Goal: Information Seeking & Learning: Learn about a topic

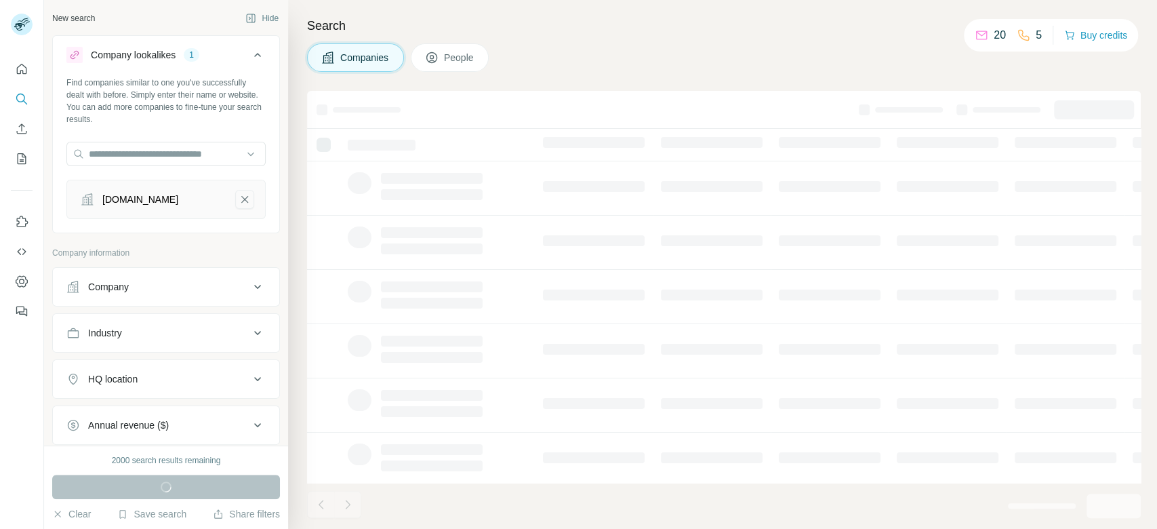
click at [241, 202] on icon "a4apparel.co.uk-remove-button" at bounding box center [244, 199] width 7 height 7
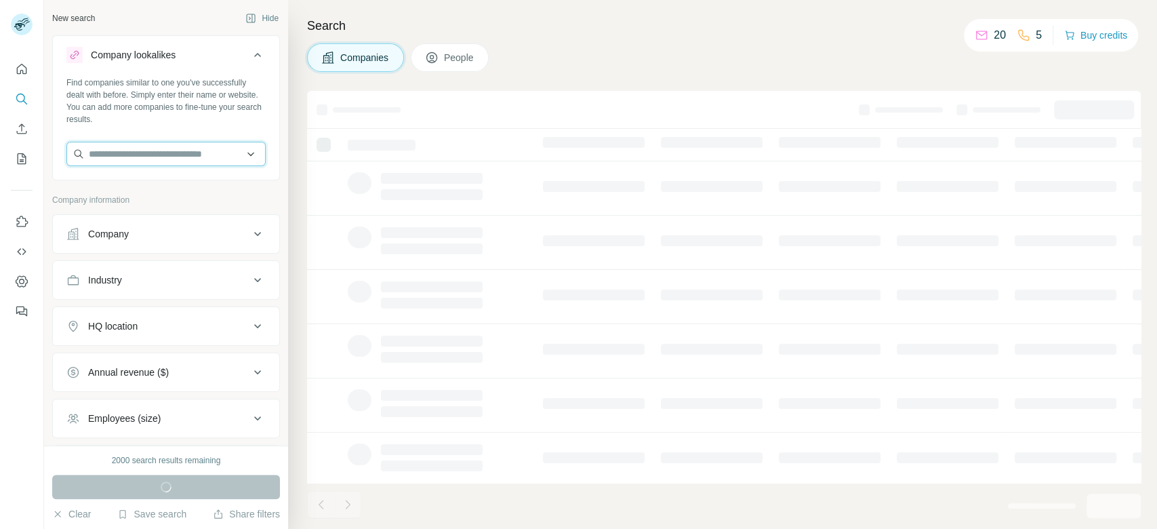
click at [192, 153] on input "text" at bounding box center [165, 154] width 199 height 24
paste input "**********"
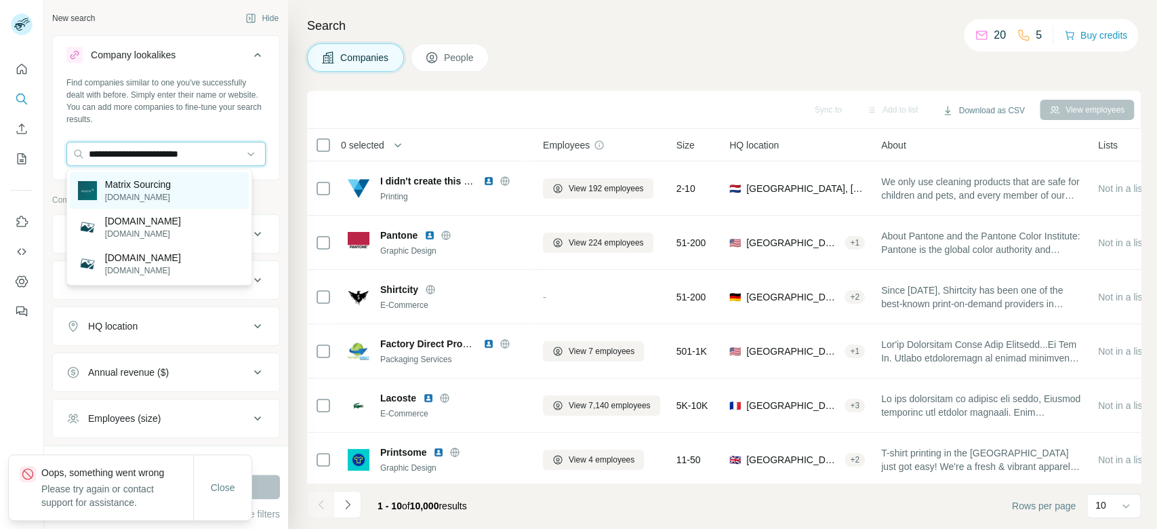
type input "**********"
click at [185, 199] on div "Matrix Sourcing [DOMAIN_NAME]" at bounding box center [159, 190] width 179 height 37
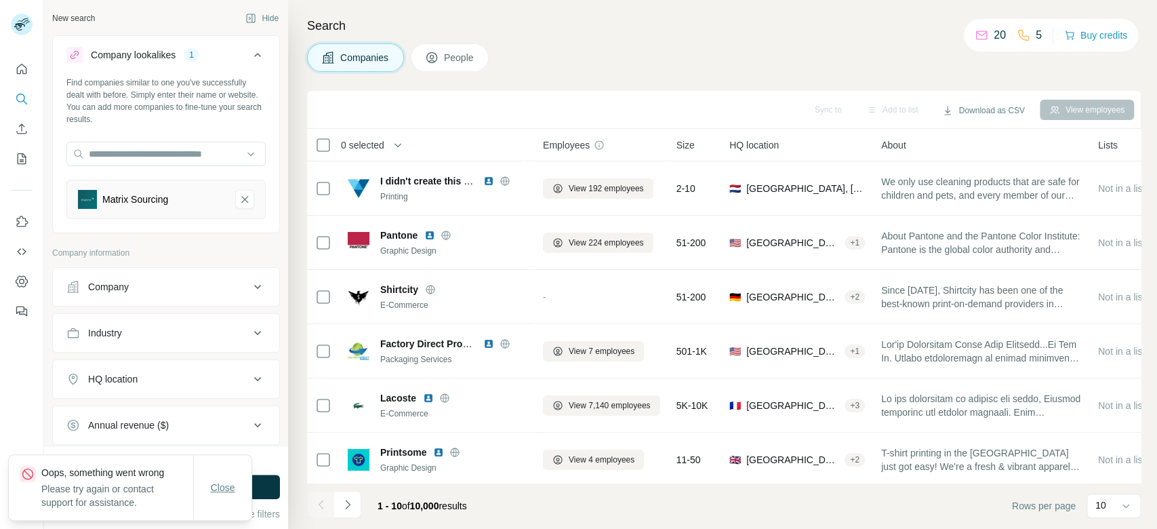
click at [220, 485] on span "Close" at bounding box center [223, 488] width 24 height 14
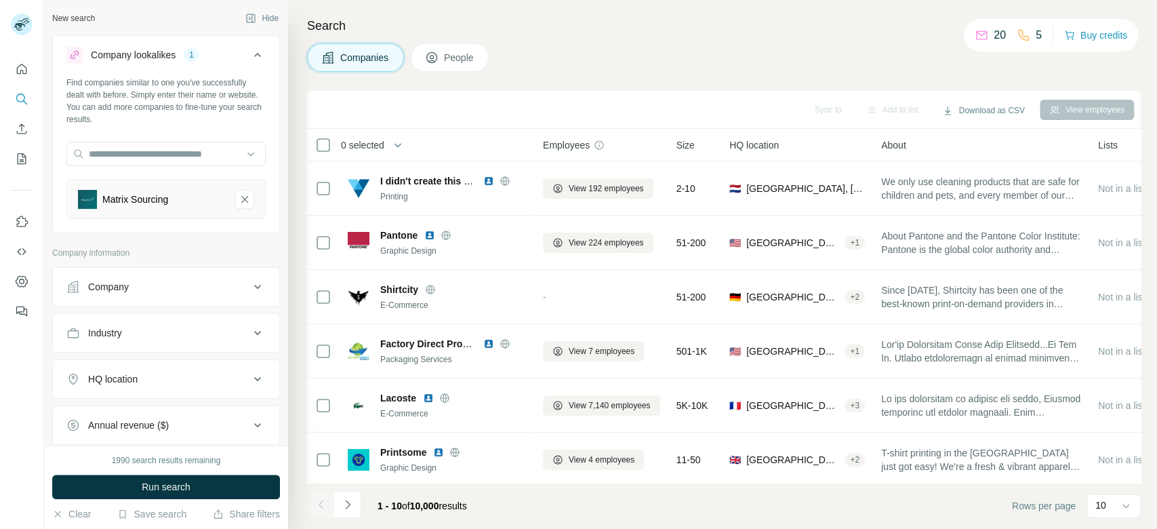
click at [249, 486] on button "Run search" at bounding box center [166, 486] width 228 height 24
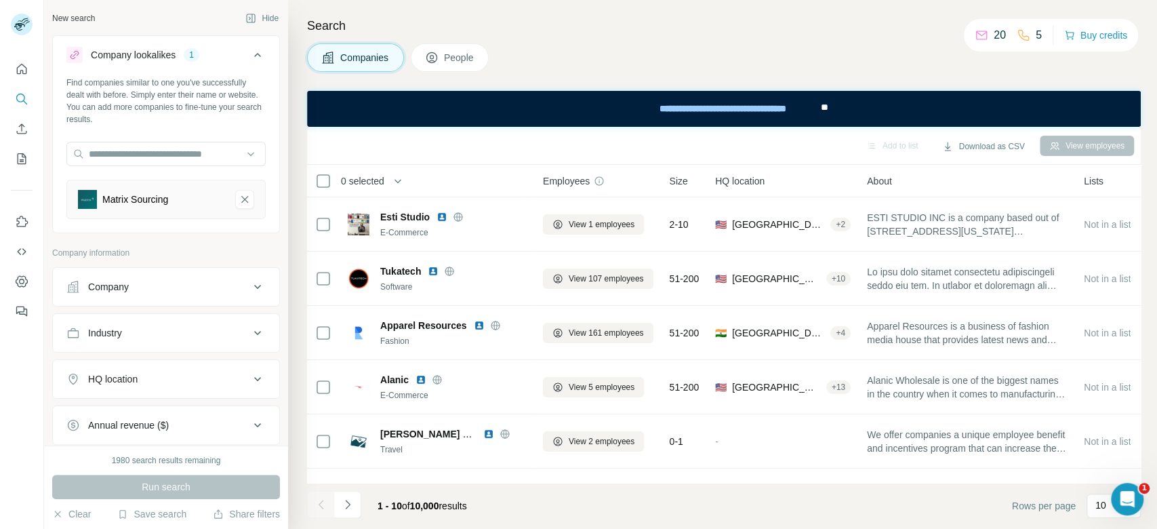
click at [228, 393] on button "HQ location" at bounding box center [166, 379] width 226 height 33
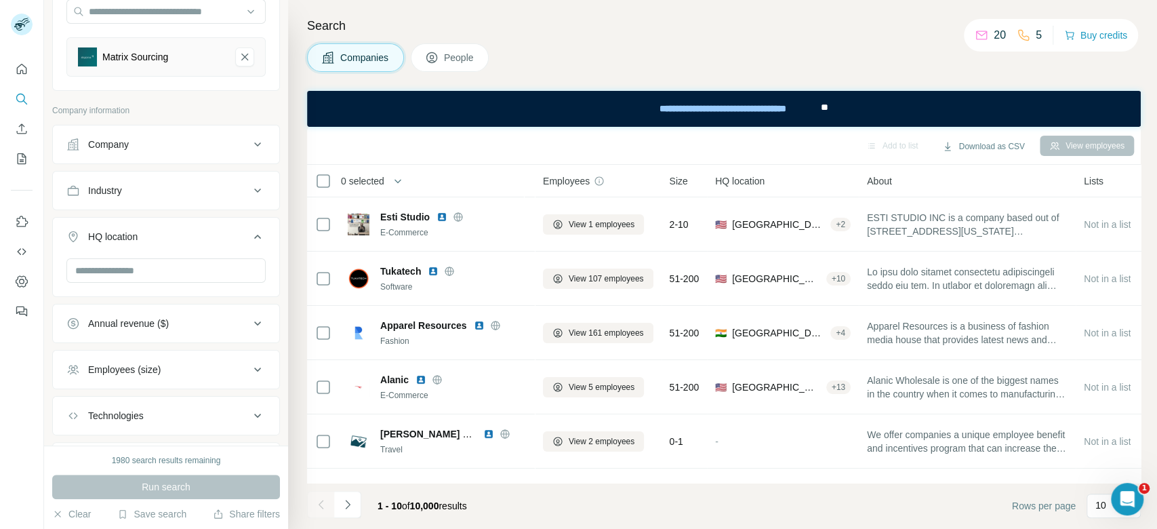
scroll to position [151, 0]
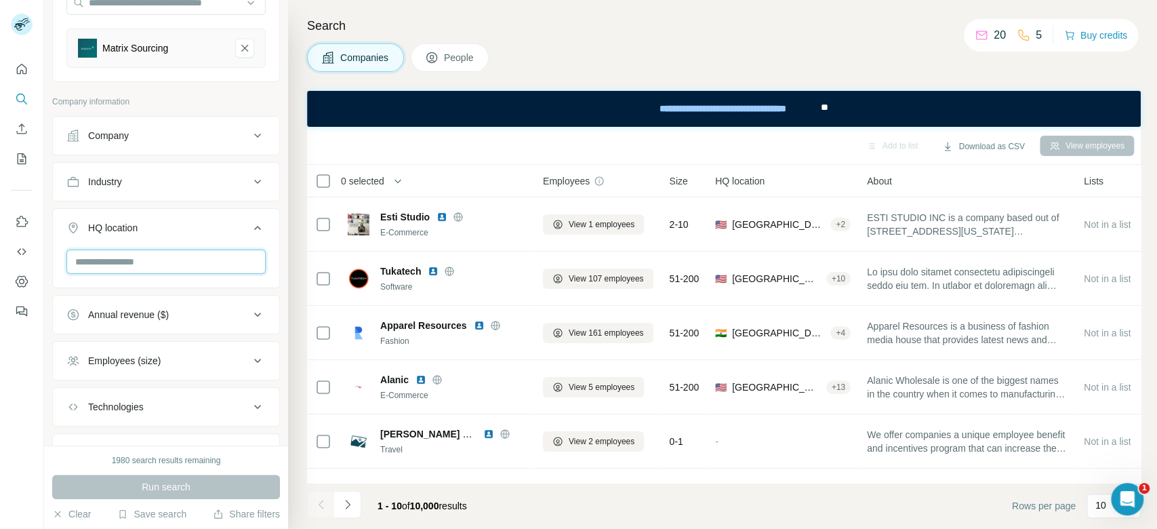
click at [181, 254] on input "text" at bounding box center [165, 261] width 199 height 24
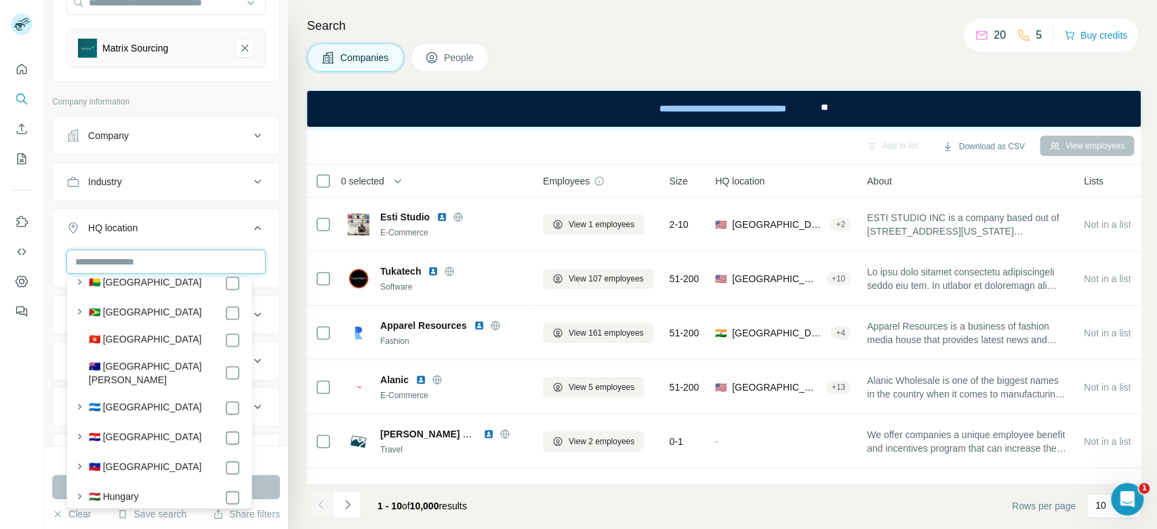
scroll to position [2945, 0]
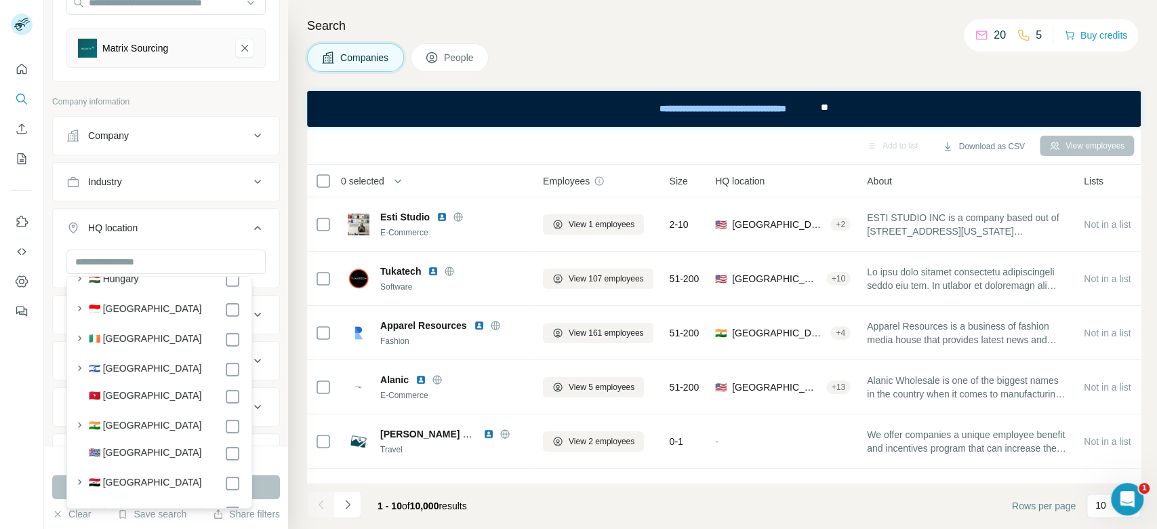
click at [114, 420] on label "🇮🇳 [GEOGRAPHIC_DATA]" at bounding box center [145, 426] width 113 height 16
click at [264, 496] on button "Run search" at bounding box center [166, 486] width 228 height 24
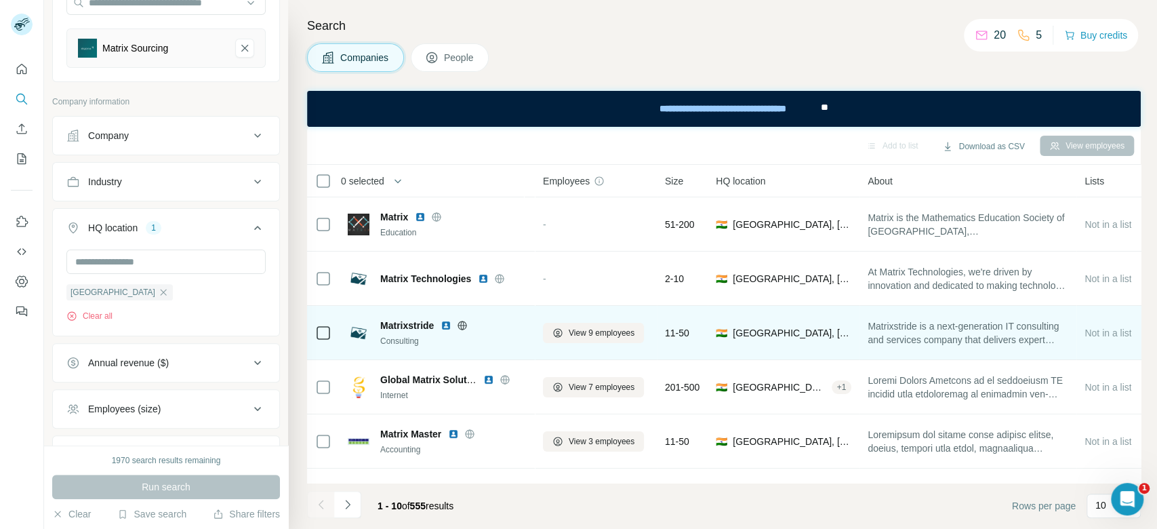
click at [462, 328] on icon at bounding box center [462, 325] width 3 height 9
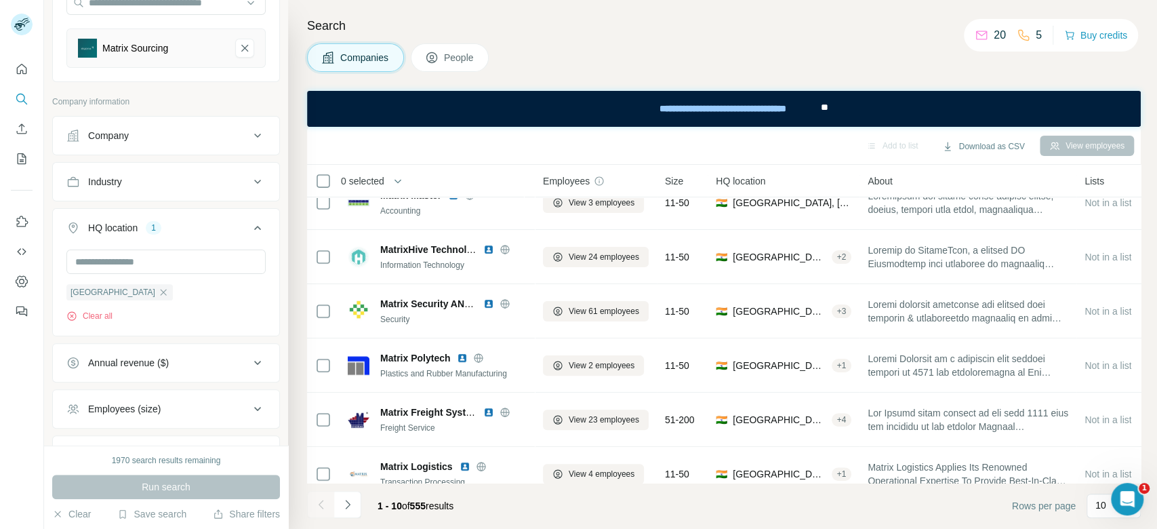
scroll to position [245, 0]
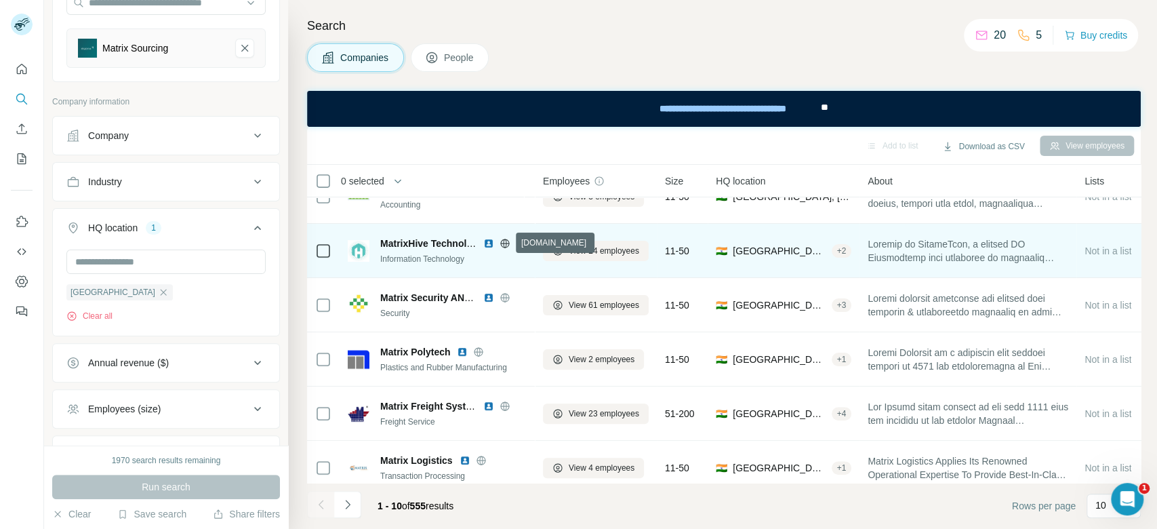
click at [506, 242] on icon at bounding box center [504, 243] width 3 height 9
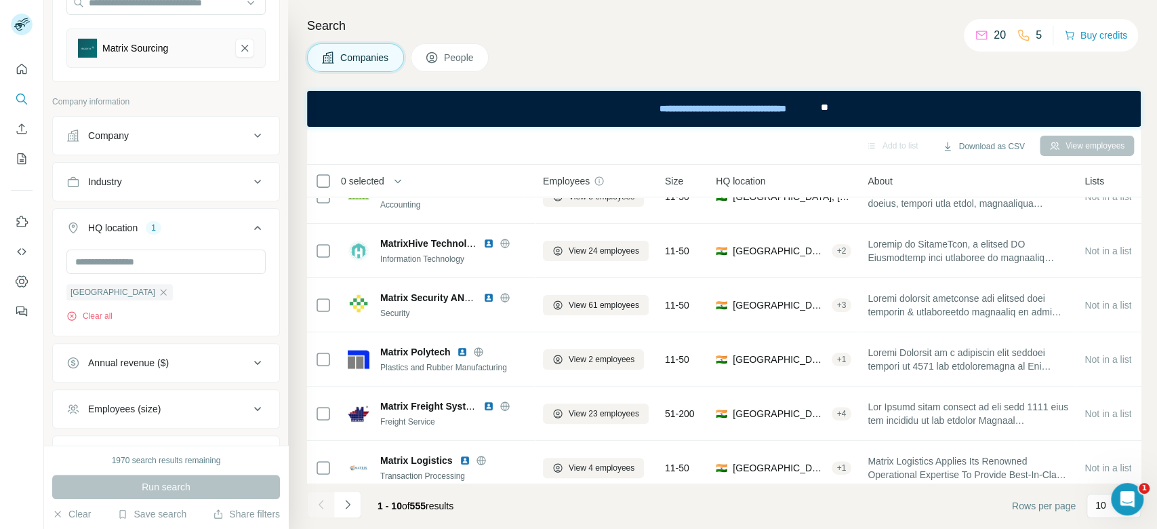
scroll to position [265, 0]
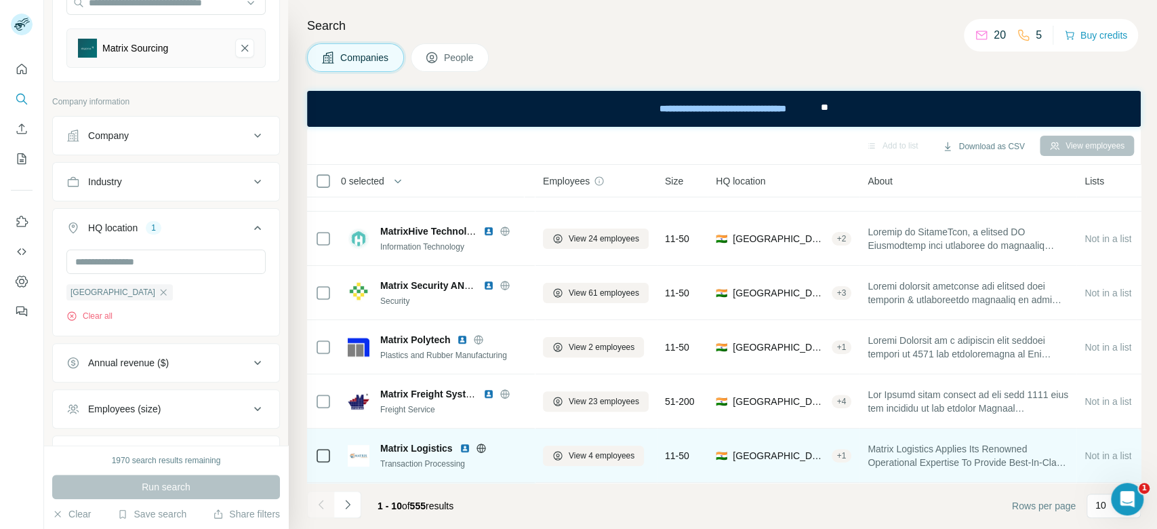
click at [480, 443] on icon at bounding box center [480, 447] width 3 height 9
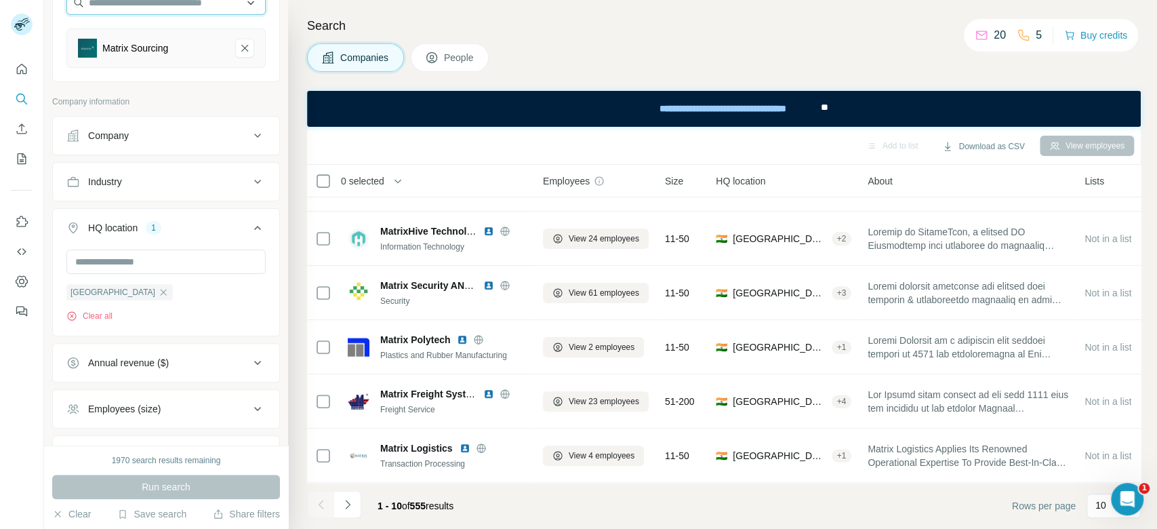
click at [197, 13] on input "text" at bounding box center [165, 3] width 199 height 24
paste input "**********"
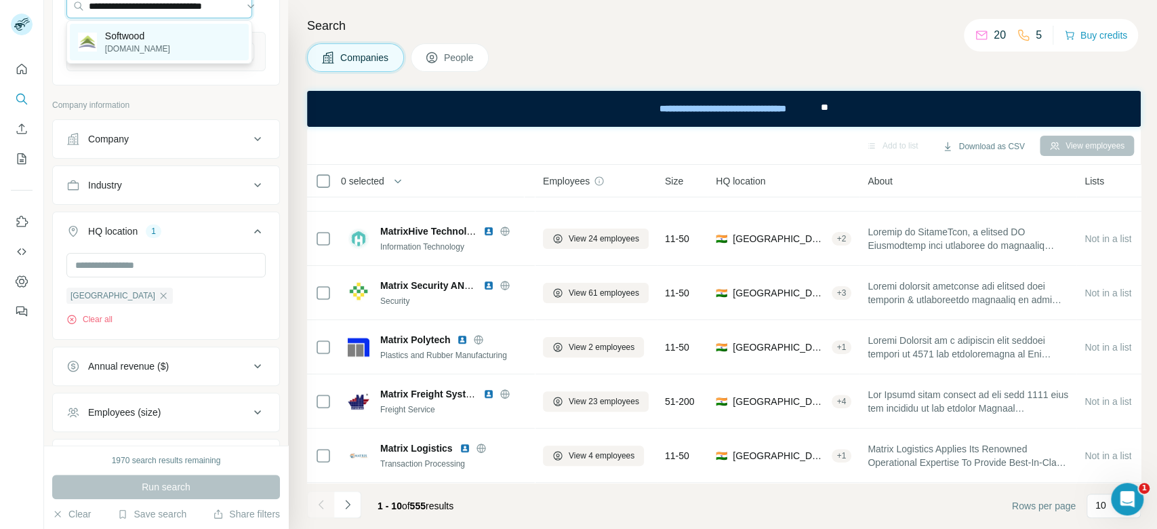
type input "**********"
click at [205, 37] on div "Softwood [DOMAIN_NAME]" at bounding box center [159, 42] width 179 height 37
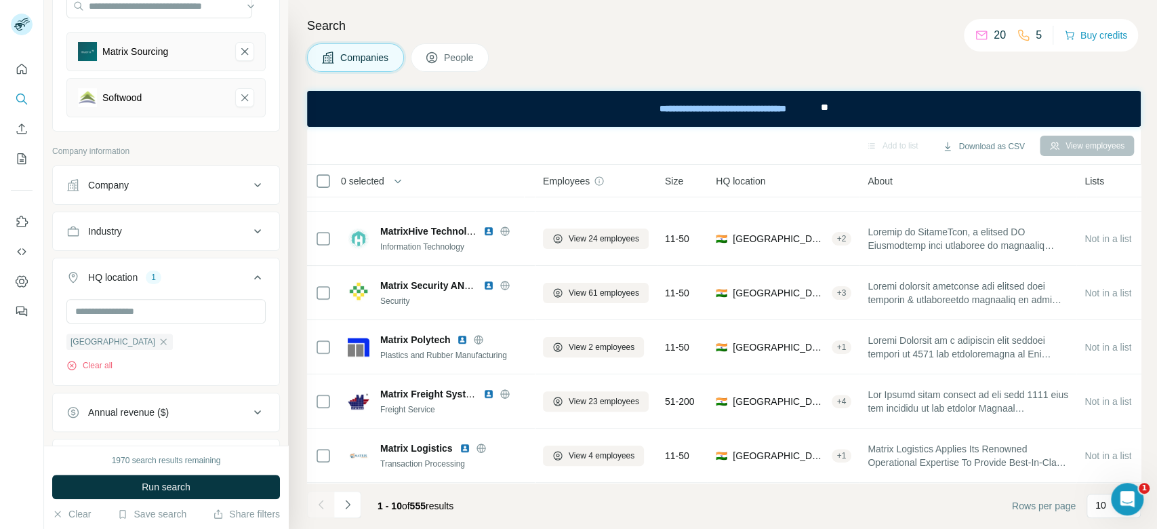
scroll to position [0, 0]
click at [241, 52] on icon "Matrix Sourcing-remove-button" at bounding box center [244, 51] width 7 height 7
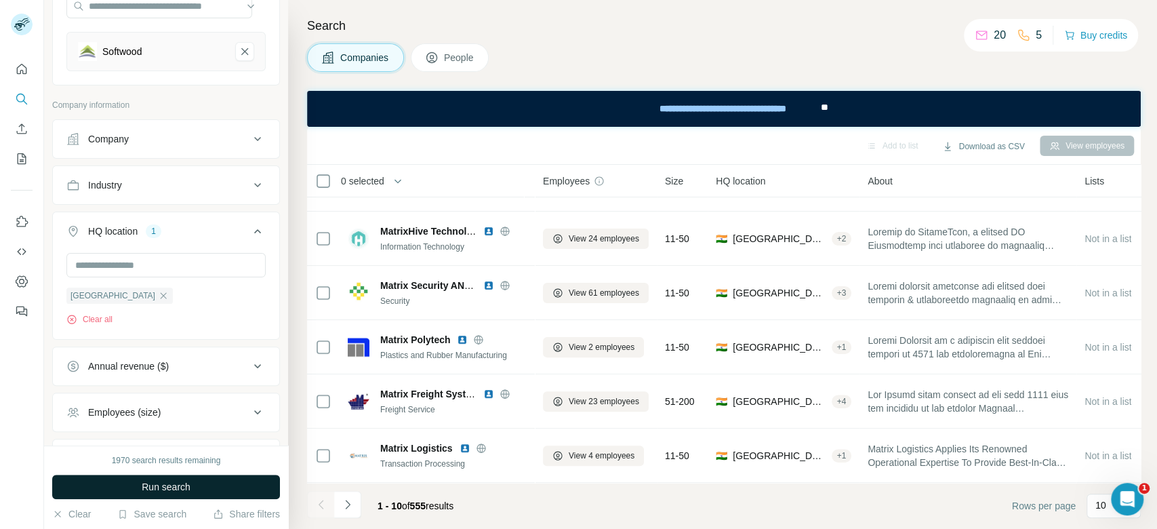
click at [234, 487] on button "Run search" at bounding box center [166, 486] width 228 height 24
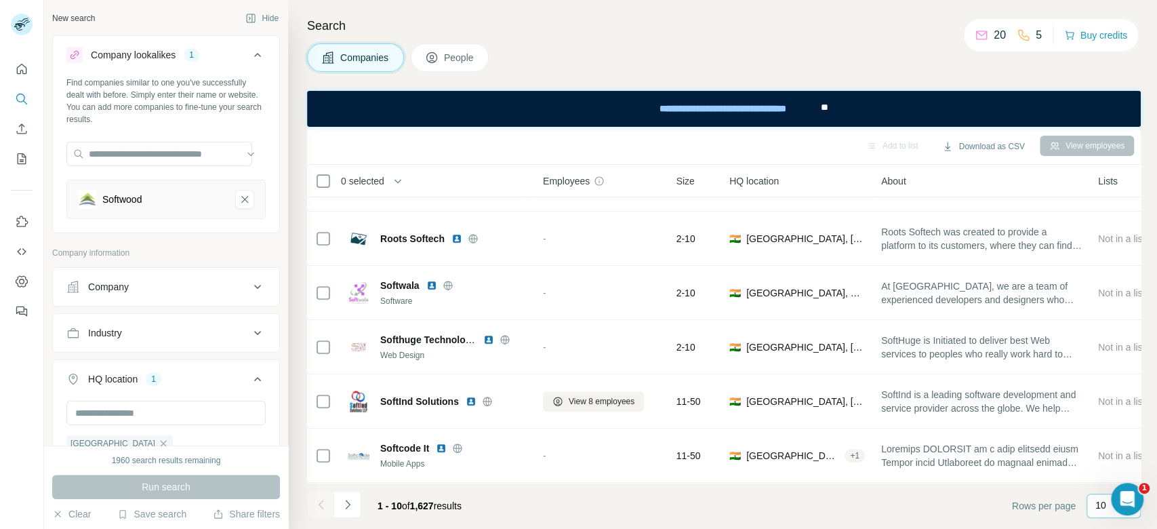
click at [1091, 515] on div "10" at bounding box center [1113, 505] width 54 height 24
click at [1106, 396] on p "60" at bounding box center [1103, 402] width 11 height 14
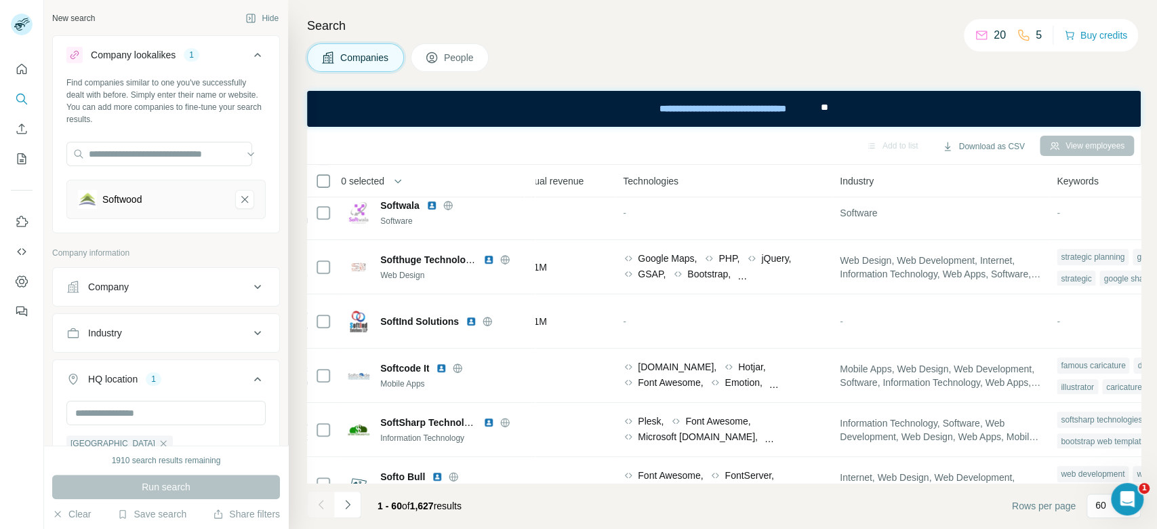
scroll to position [712, 687]
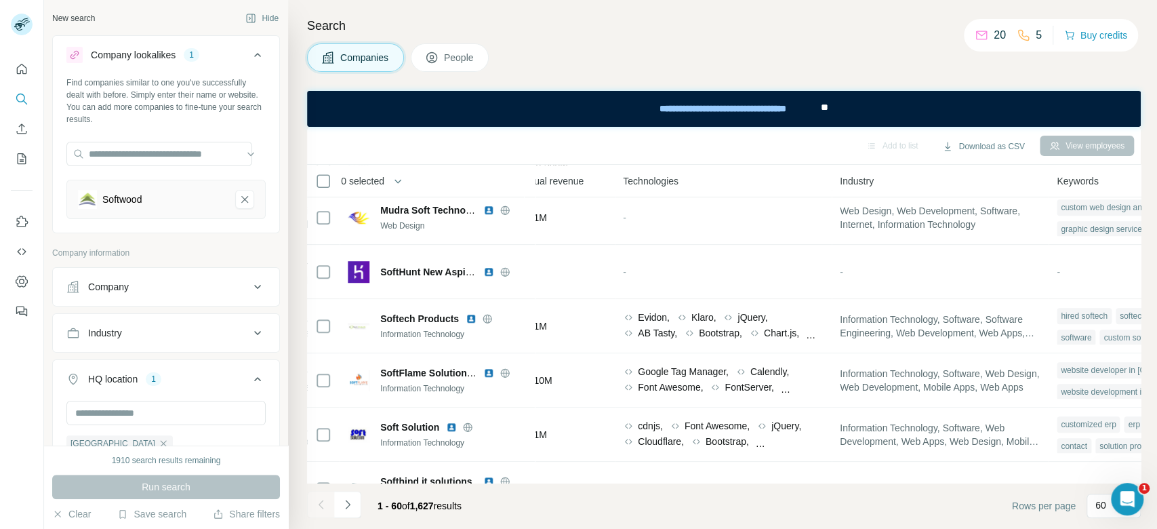
click at [633, 484] on footer "1 - 60 of 1,627 results Rows per page 60" at bounding box center [724, 506] width 834 height 46
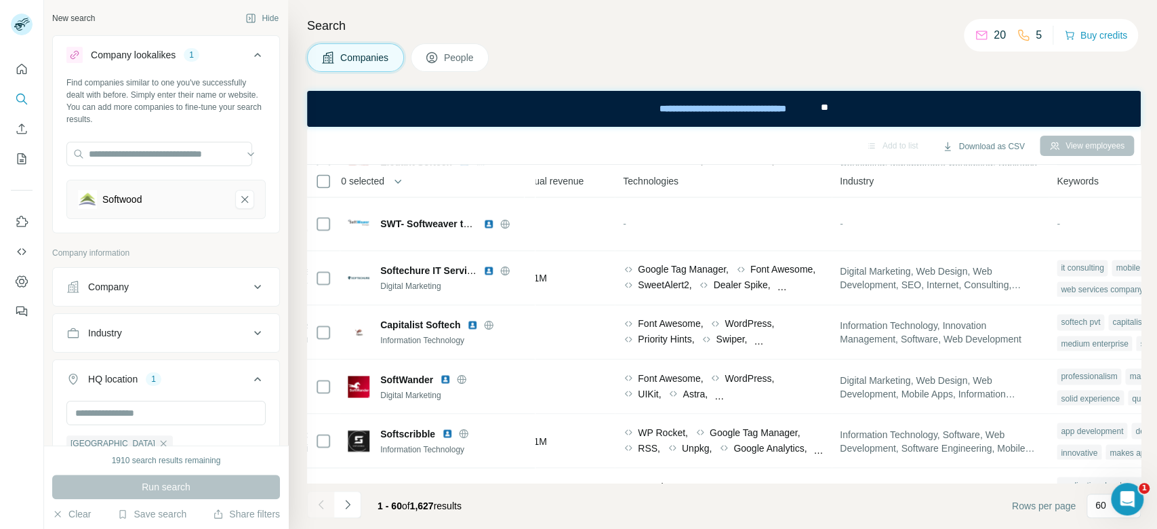
scroll to position [1561, 687]
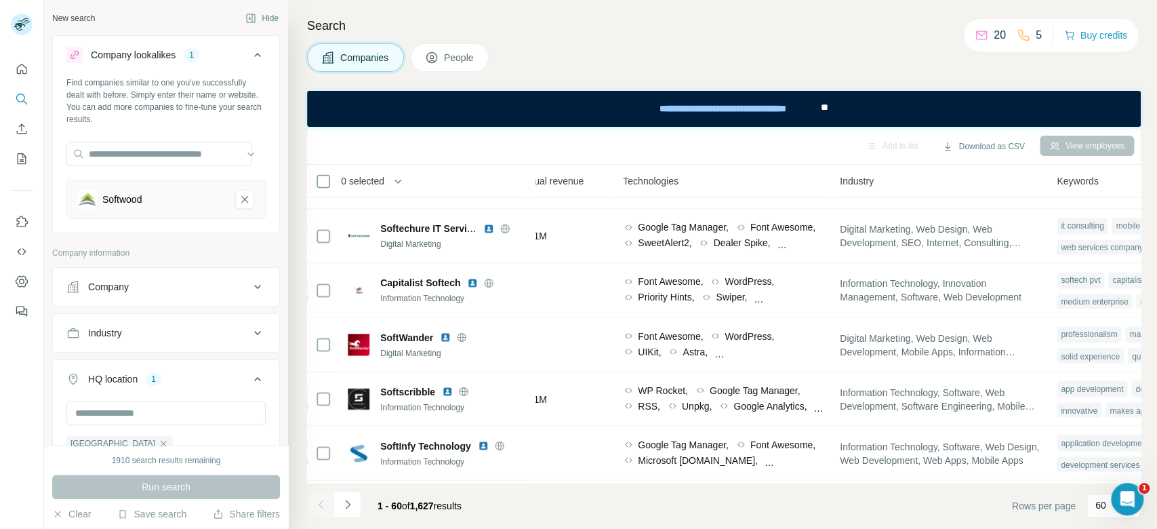
click at [124, 326] on div "Industry" at bounding box center [157, 333] width 183 height 14
click at [136, 370] on input at bounding box center [158, 366] width 167 height 15
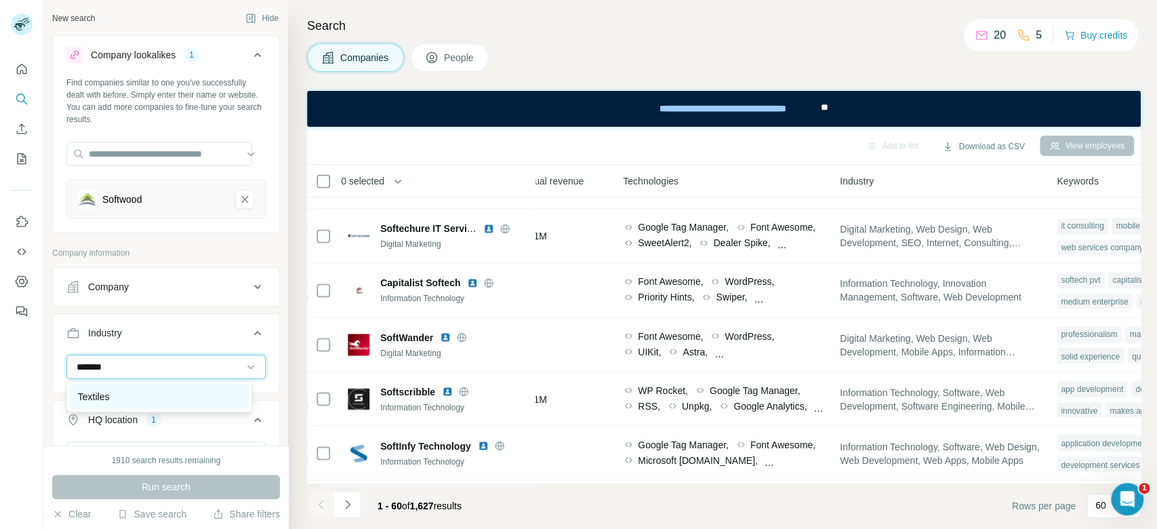
type input "*******"
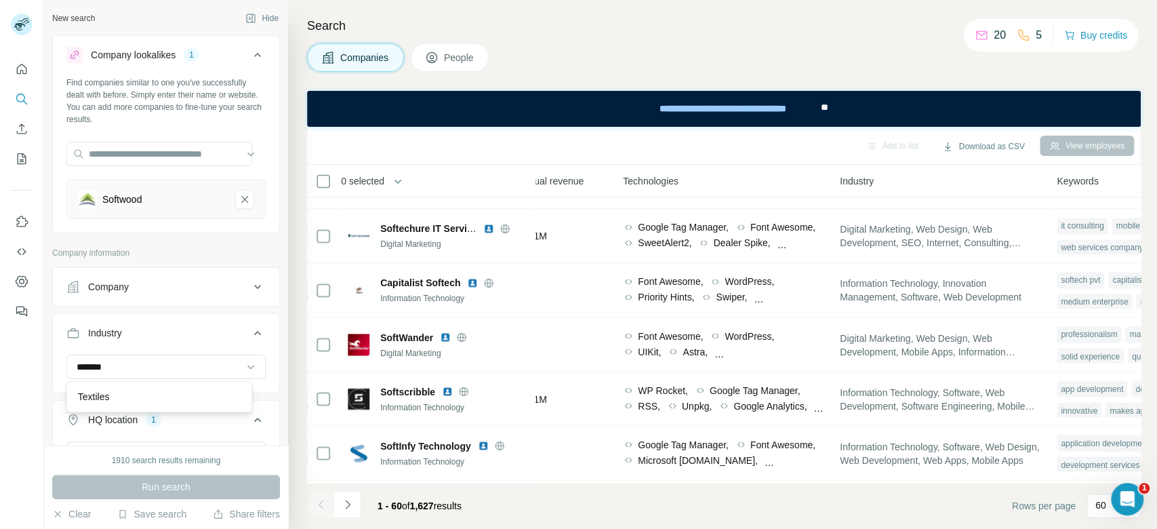
drag, startPoint x: 174, startPoint y: 397, endPoint x: 219, endPoint y: 470, distance: 85.6
click at [175, 399] on div "Textiles" at bounding box center [159, 397] width 163 height 14
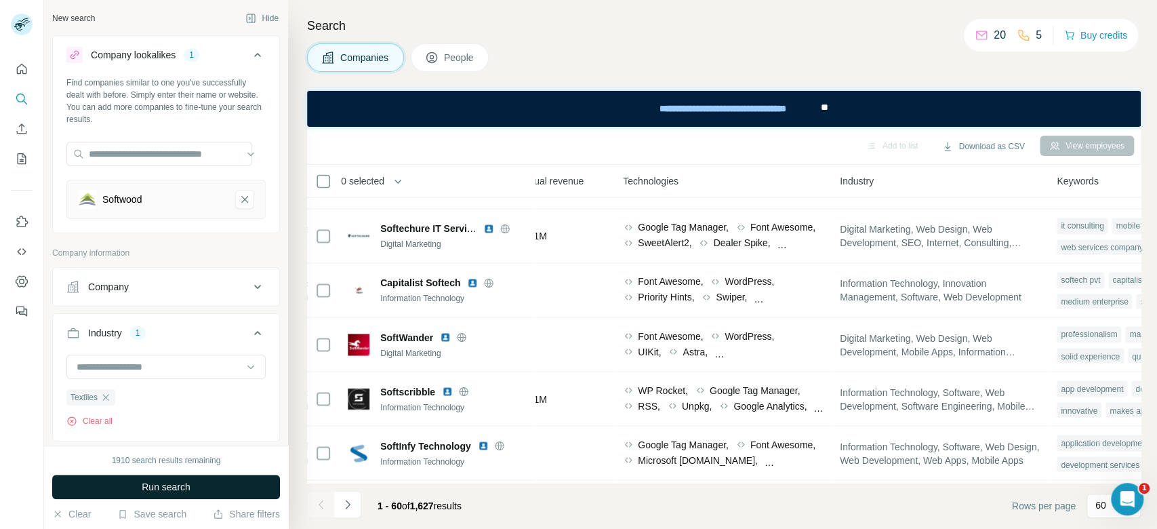
click at [234, 495] on button "Run search" at bounding box center [166, 486] width 228 height 24
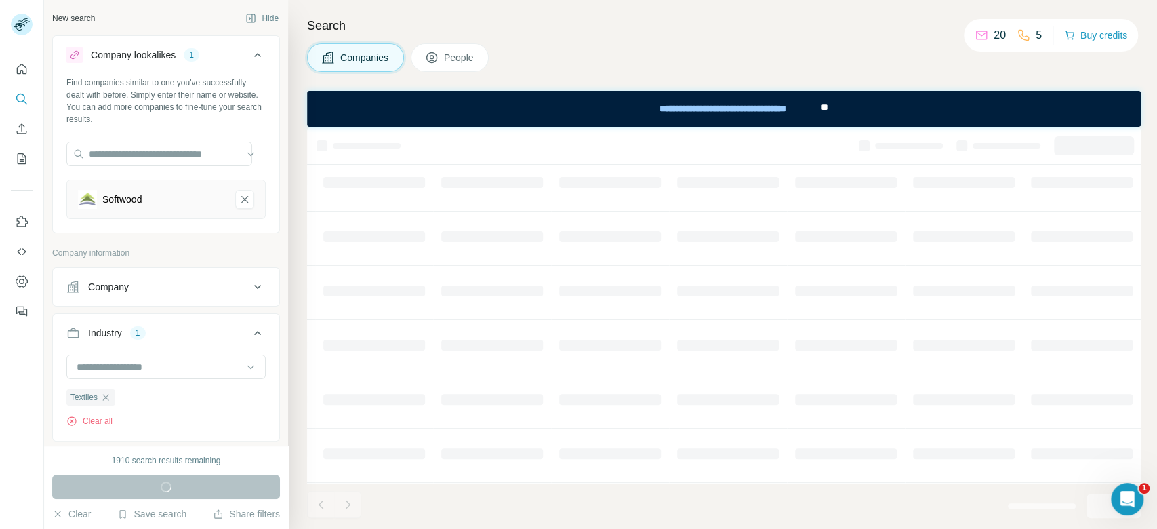
scroll to position [266, 464]
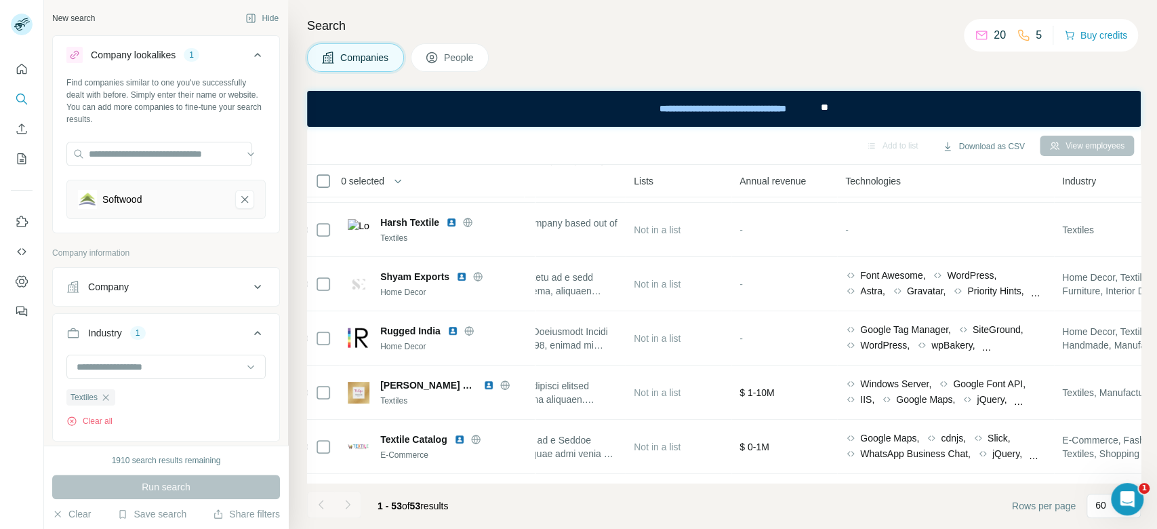
scroll to position [1561, 464]
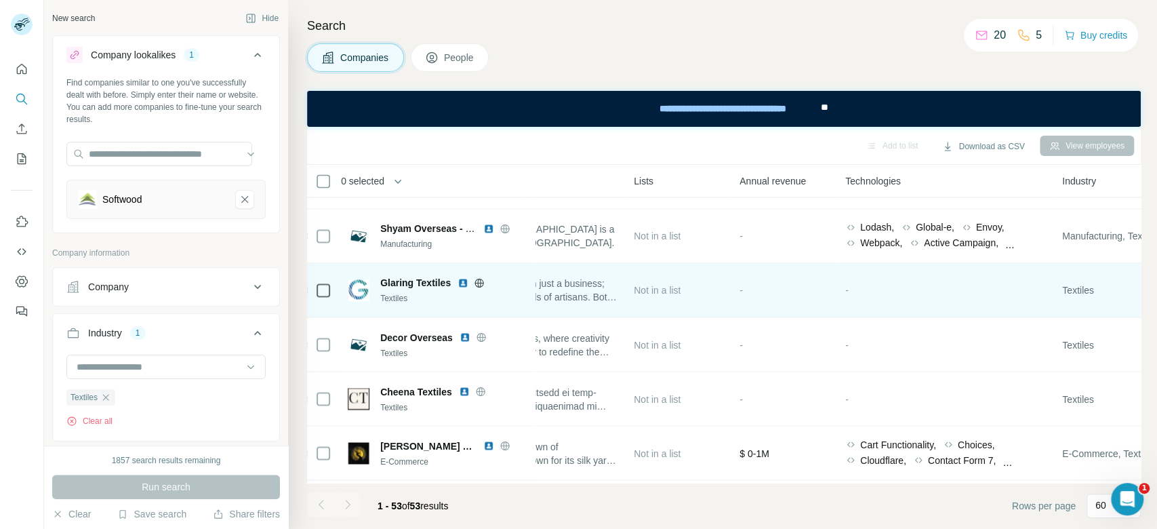
click at [478, 278] on icon at bounding box center [478, 282] width 3 height 9
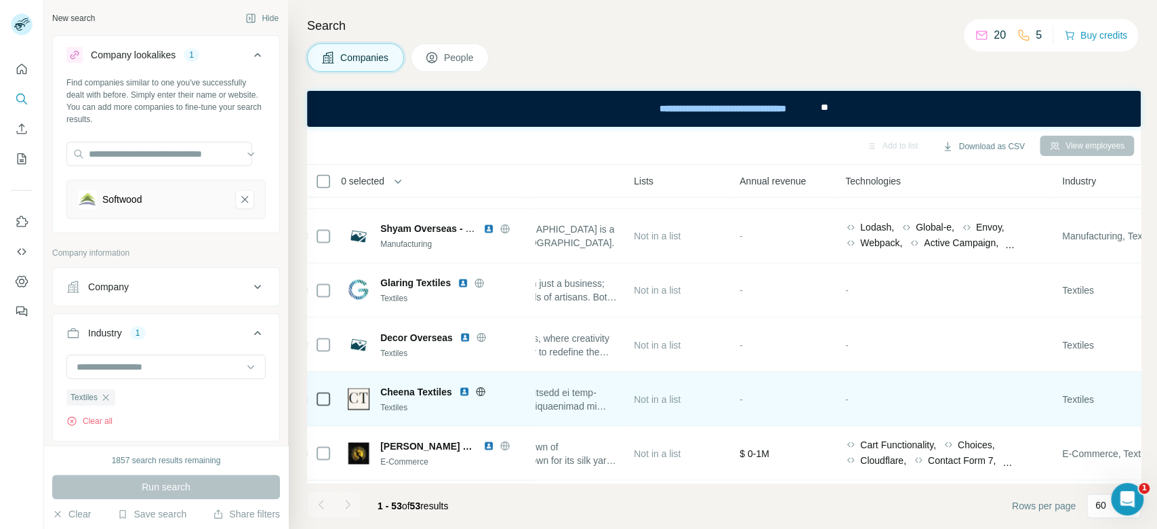
click at [481, 386] on icon at bounding box center [480, 390] width 9 height 9
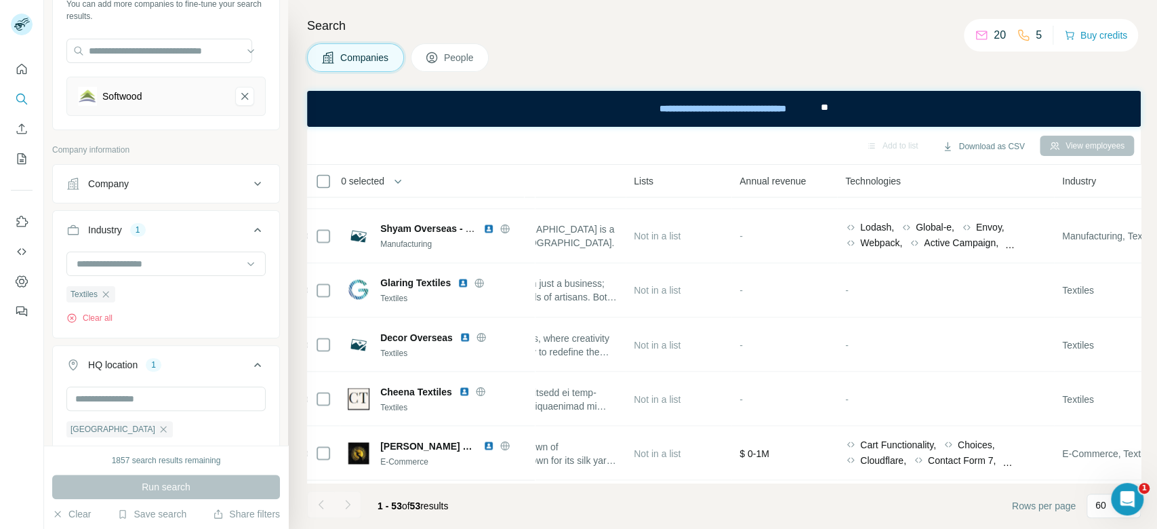
scroll to position [146, 0]
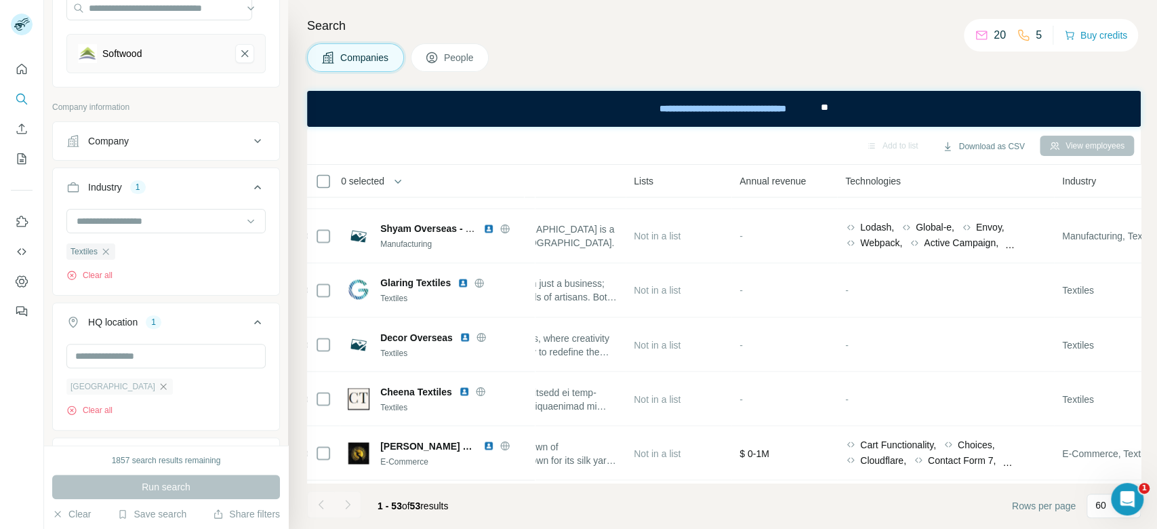
click at [158, 388] on icon "button" at bounding box center [163, 386] width 11 height 11
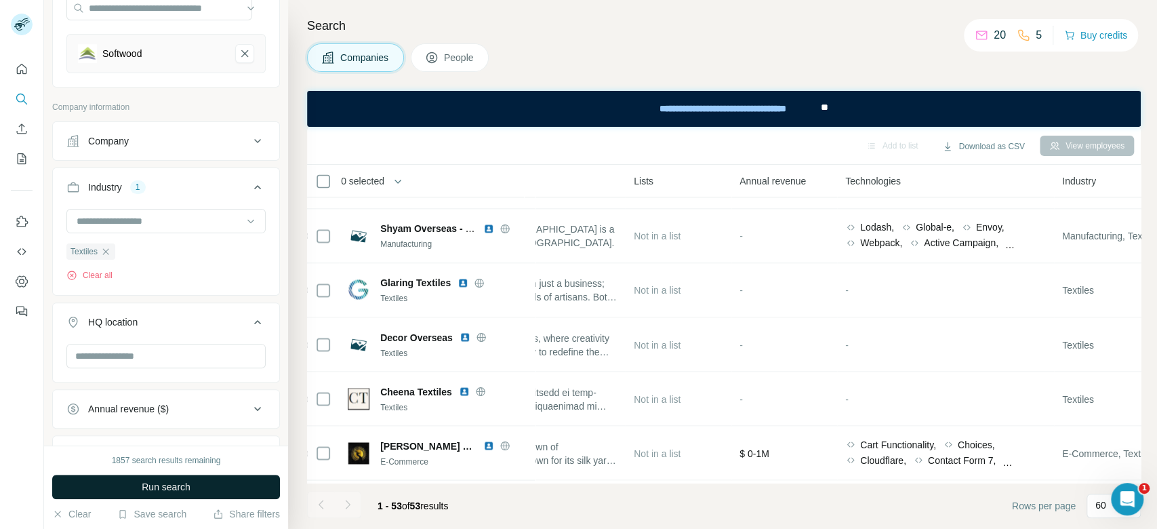
click at [208, 482] on button "Run search" at bounding box center [166, 486] width 228 height 24
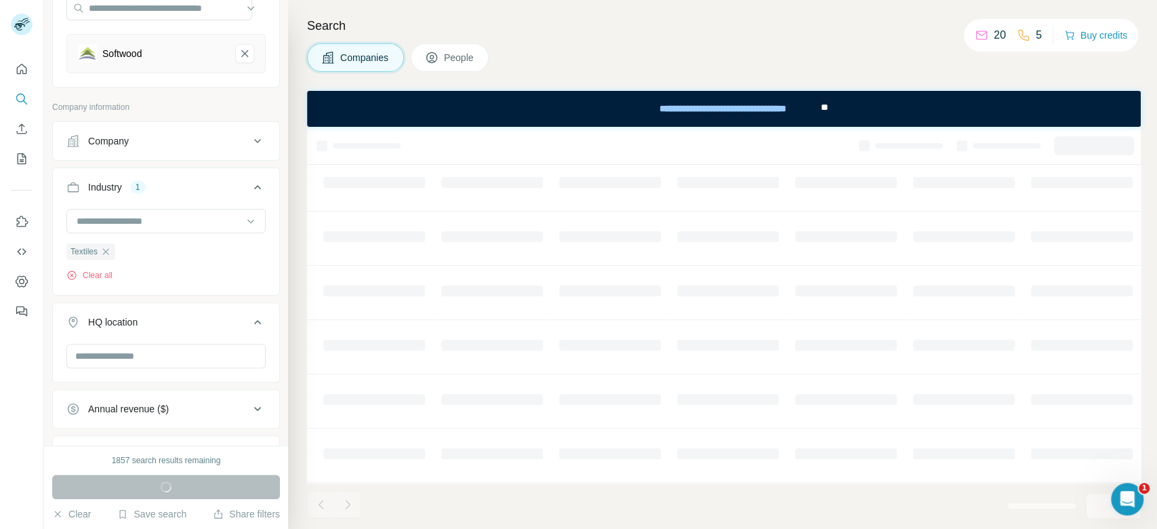
scroll to position [266, 464]
